Goal: Entertainment & Leisure: Consume media (video, audio)

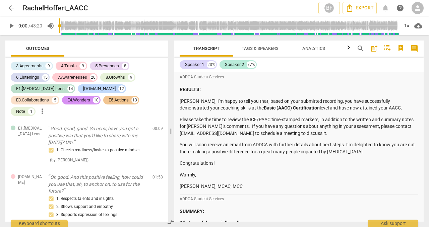
scroll to position [6246, 0]
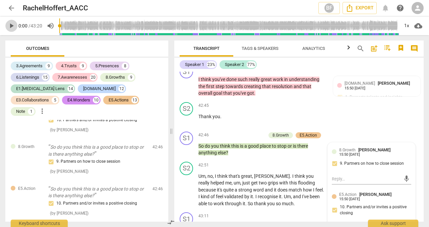
click at [11, 26] on span "play_arrow" at bounding box center [11, 26] width 8 height 8
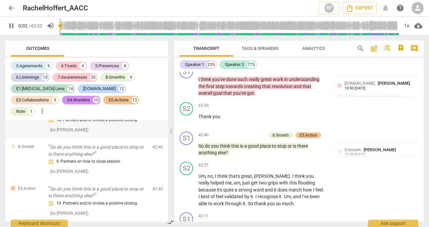
scroll to position [345, 0]
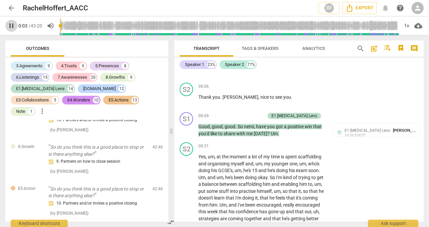
click at [10, 23] on span "pause" at bounding box center [11, 26] width 8 height 8
click at [11, 24] on span "play_arrow" at bounding box center [11, 26] width 8 height 8
type input "15"
click at [63, 29] on input "range" at bounding box center [229, 25] width 340 height 21
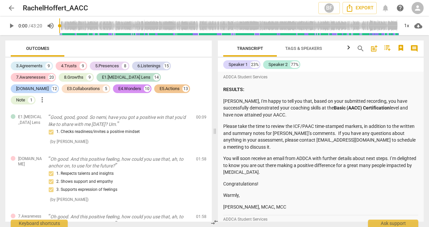
click at [11, 27] on span "play_arrow" at bounding box center [11, 26] width 8 height 8
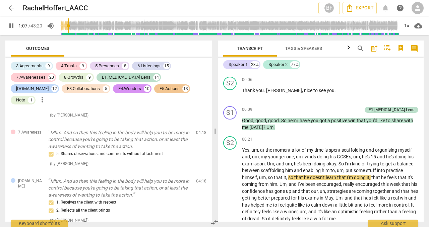
scroll to position [457, 0]
click at [408, 25] on div "1x" at bounding box center [406, 25] width 13 height 11
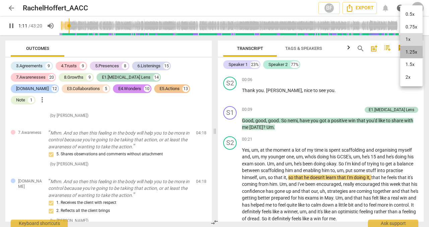
click at [409, 51] on li "1.25x" at bounding box center [411, 52] width 22 height 13
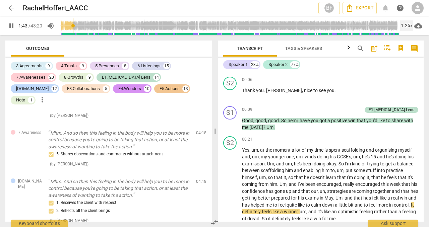
scroll to position [550, 0]
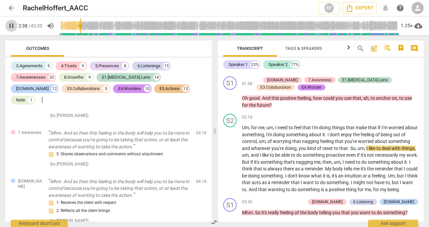
click at [10, 23] on span "pause" at bounding box center [11, 26] width 8 height 8
click at [11, 26] on span "play_arrow" at bounding box center [11, 26] width 8 height 8
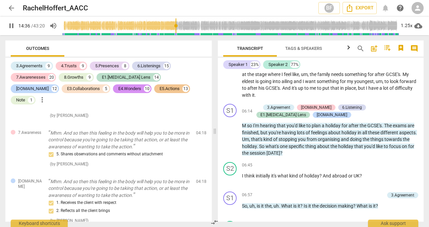
scroll to position [1892, 0]
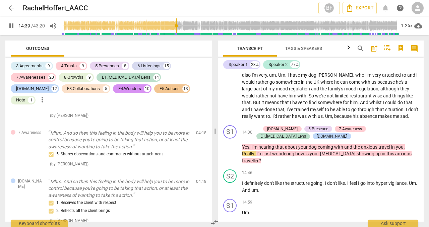
click at [10, 25] on span "pause" at bounding box center [11, 26] width 8 height 8
type input "880"
